Goal: Check status: Check status

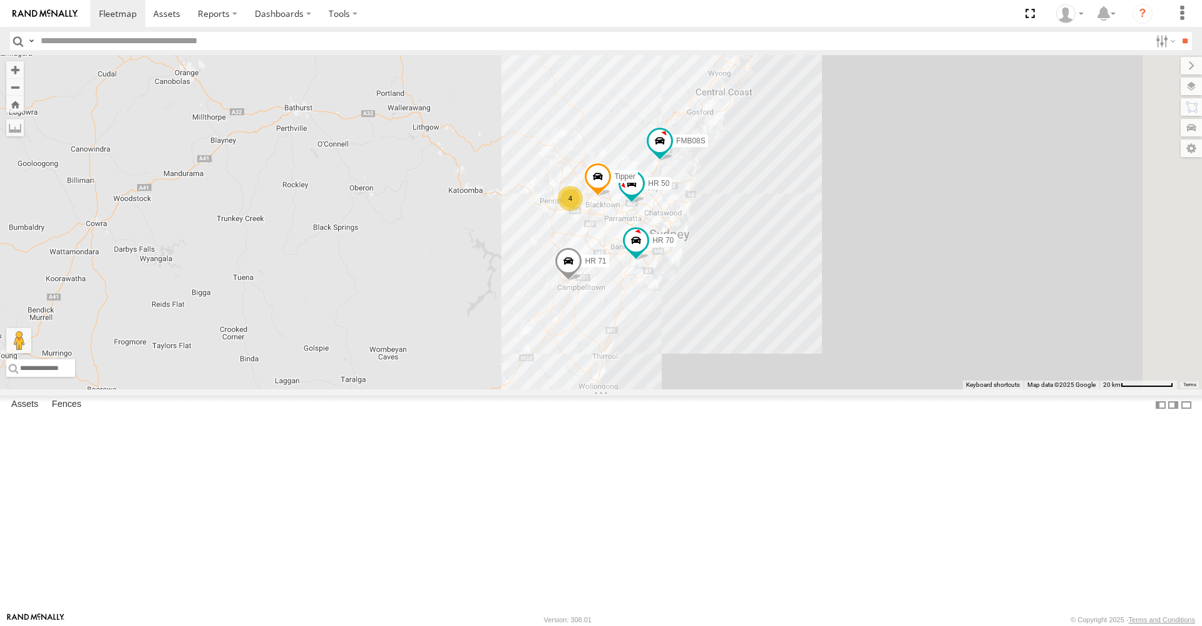
drag, startPoint x: 991, startPoint y: 188, endPoint x: 746, endPoint y: 209, distance: 246.2
click at [750, 212] on div "Tipper FMB08S HR 50 HR 70 4 HR 71" at bounding box center [601, 222] width 1202 height 334
click at [638, 195] on span at bounding box center [627, 183] width 23 height 23
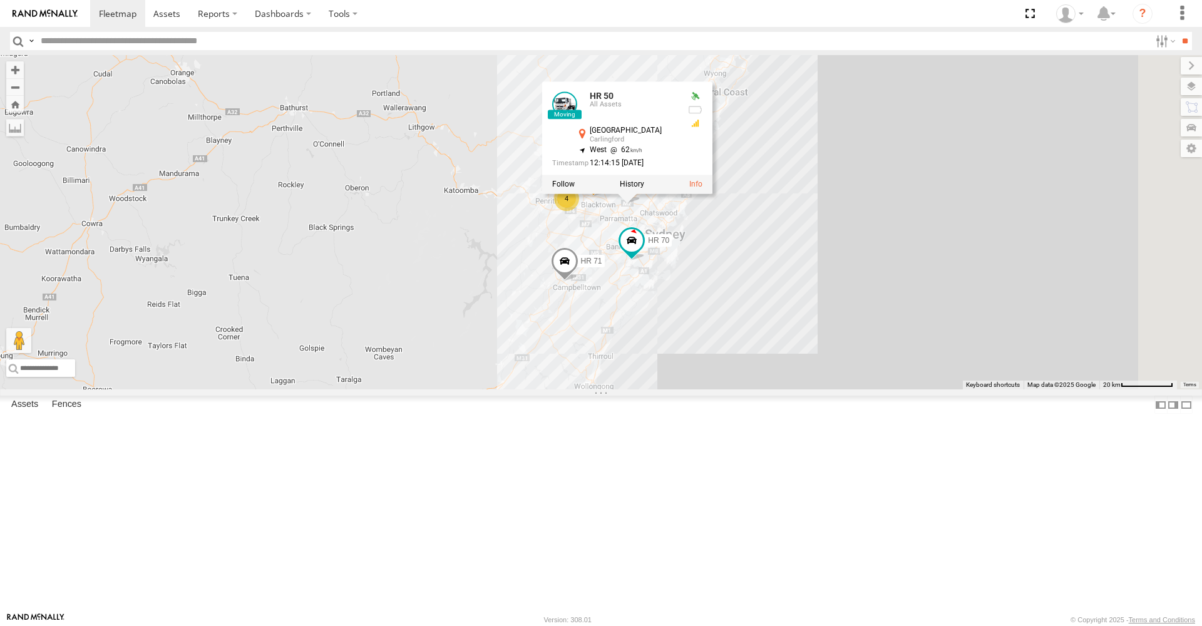
click at [631, 210] on div "Tipper FMB08S HR 50 HR 70 4 HR 71 HR 50 All Assets M2 Hills Mtwy Carlingford -3…" at bounding box center [601, 222] width 1202 height 334
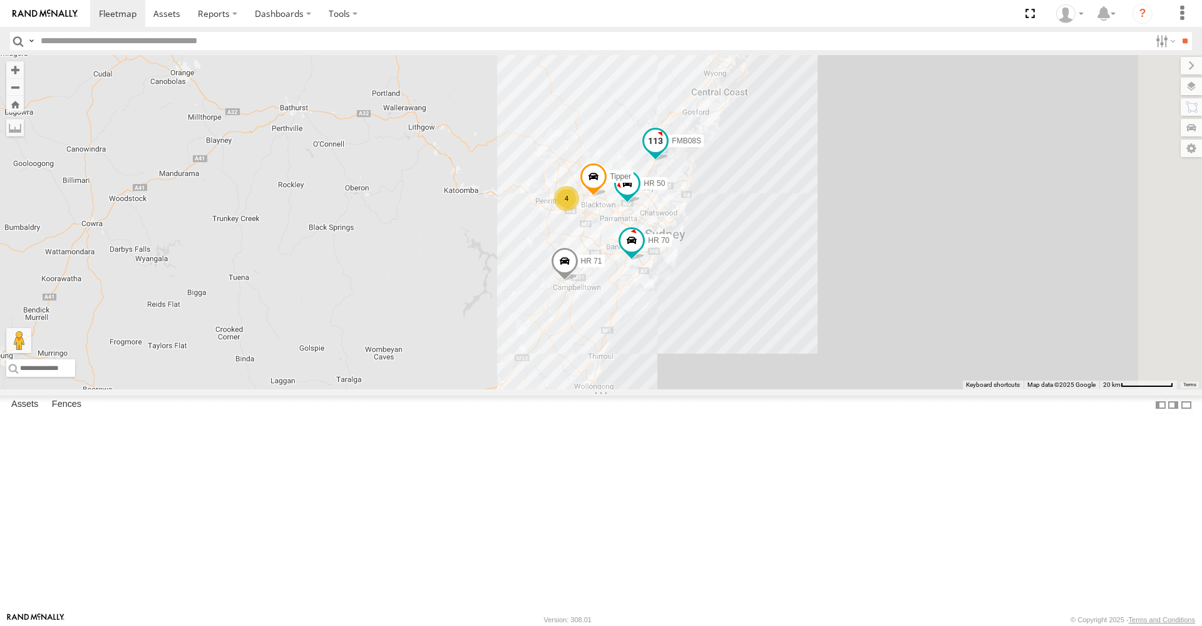
click at [667, 152] on span at bounding box center [655, 141] width 23 height 23
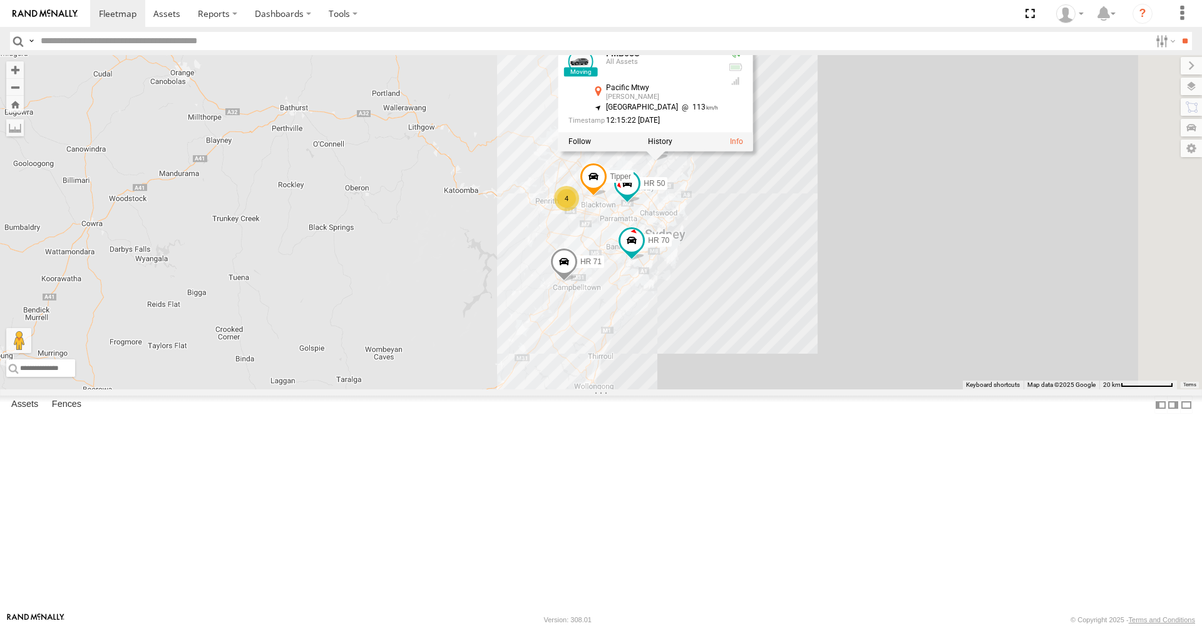
click at [697, 232] on div "Tipper FMB08S HR 50 HR 70 4 HR 71 FMB08S All Assets Pacific Mtwy Cowan -33.605 …" at bounding box center [601, 222] width 1202 height 334
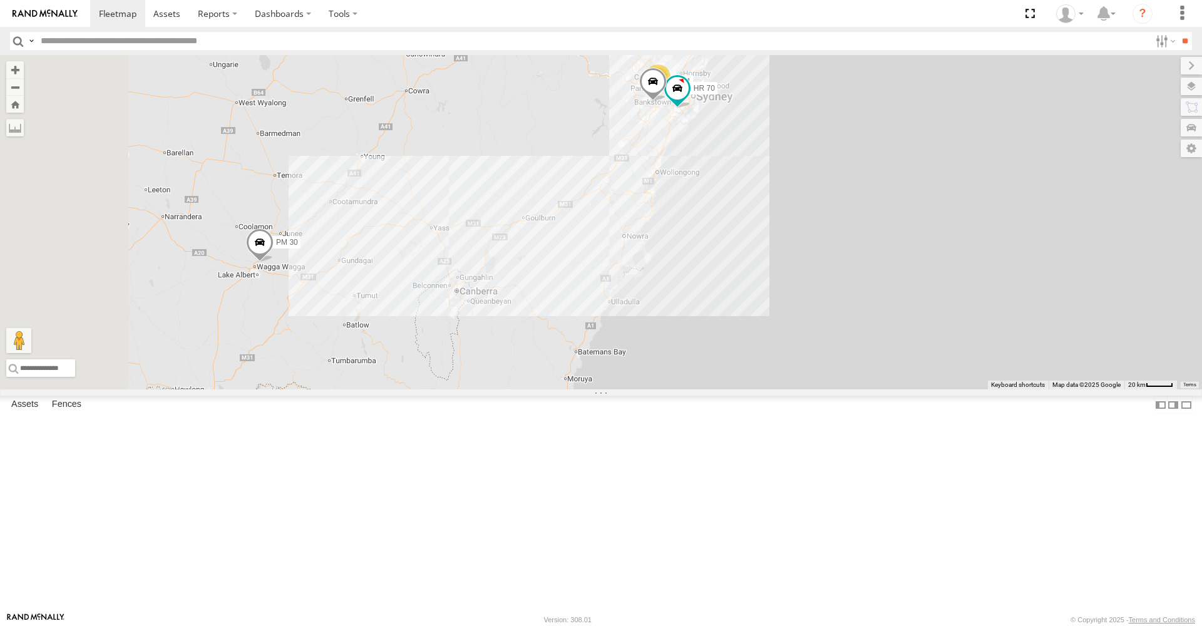
drag, startPoint x: 659, startPoint y: 461, endPoint x: 757, endPoint y: 254, distance: 228.4
click at [757, 254] on div "FMB08S HR 70 HR 71 6 PM 30" at bounding box center [601, 222] width 1202 height 334
click at [274, 262] on span at bounding box center [260, 245] width 28 height 34
